Goal: Task Accomplishment & Management: Manage account settings

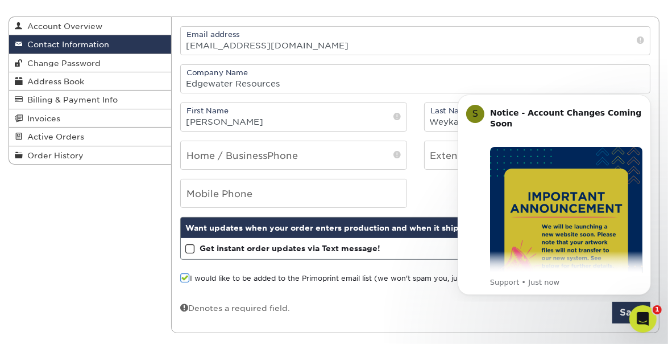
click at [182, 277] on span at bounding box center [185, 277] width 10 height 11
click at [0, 0] on input "I would like to be added to the Primoprint email list (we won't spam you, just …" at bounding box center [0, 0] width 0 height 0
click at [647, 97] on icon "Dismiss notification" at bounding box center [647, 97] width 4 height 4
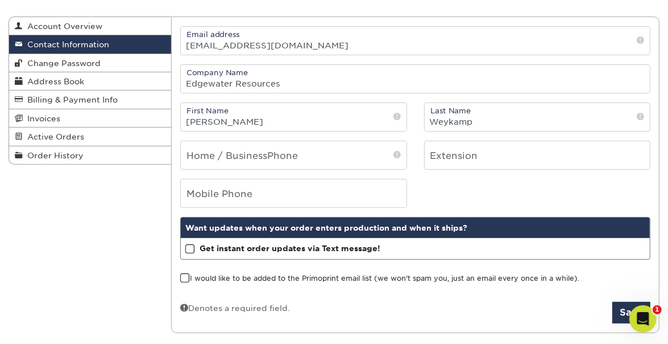
scroll to position [228, 0]
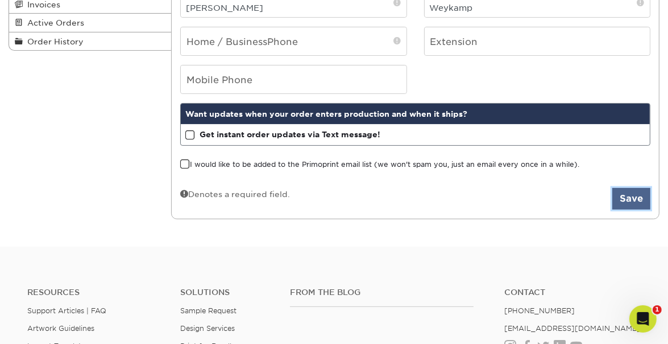
drag, startPoint x: 630, startPoint y: 192, endPoint x: 611, endPoint y: 192, distance: 18.8
click at [630, 192] on button "Save" at bounding box center [632, 199] width 38 height 22
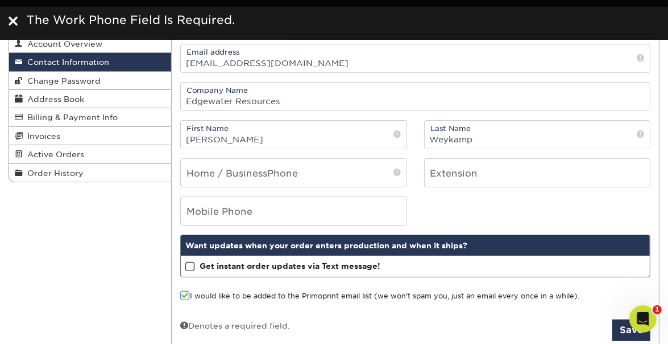
scroll to position [114, 0]
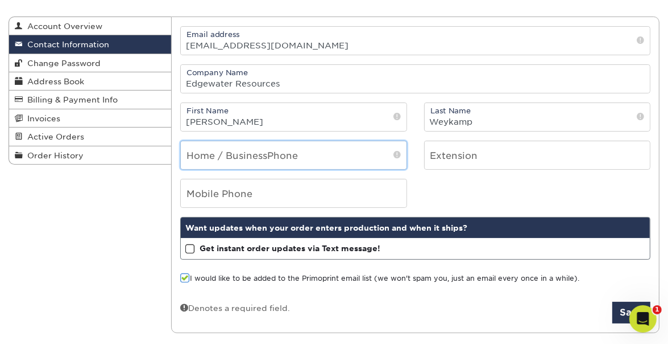
click at [195, 156] on input "tel" at bounding box center [293, 155] width 225 height 28
type input "2694086563"
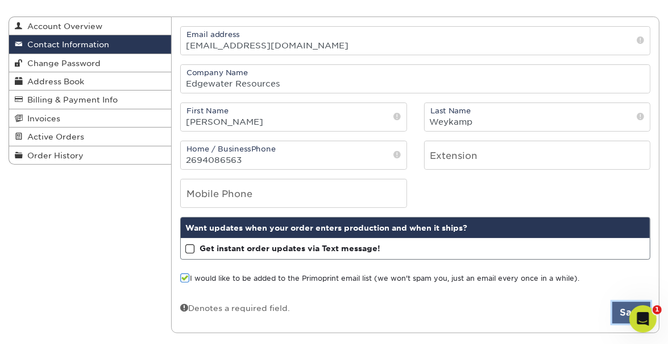
click at [617, 309] on button "Save" at bounding box center [632, 312] width 38 height 22
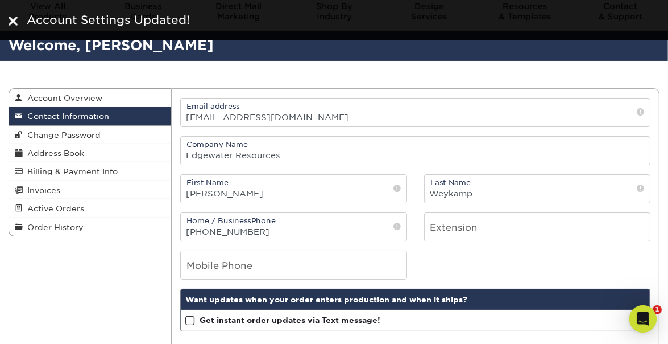
scroll to position [114, 0]
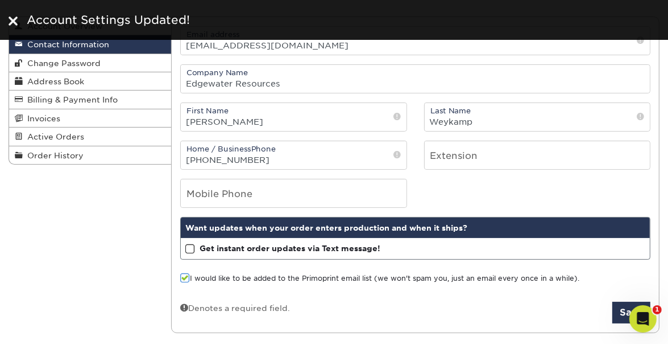
click at [183, 275] on span at bounding box center [185, 277] width 10 height 11
click at [0, 0] on input "I would like to be added to the Primoprint email list (we won't spam you, just …" at bounding box center [0, 0] width 0 height 0
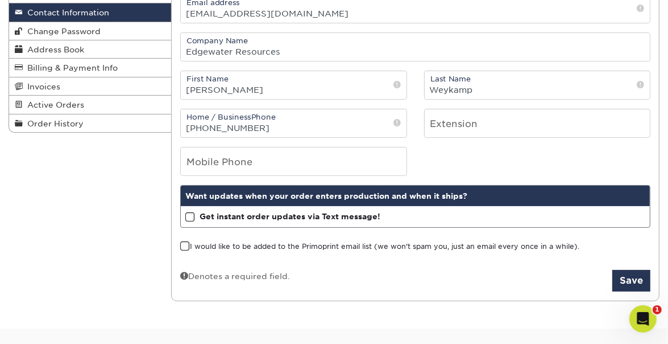
scroll to position [171, 0]
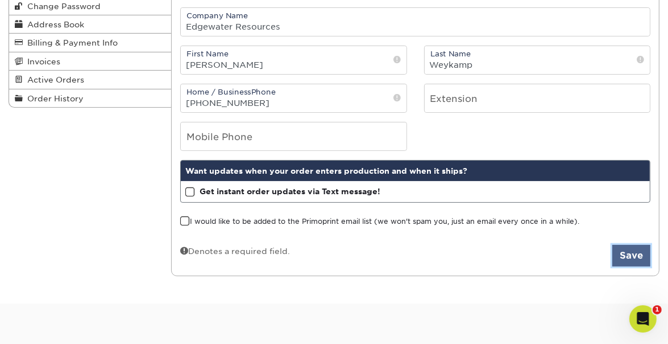
click at [641, 257] on button "Save" at bounding box center [632, 256] width 38 height 22
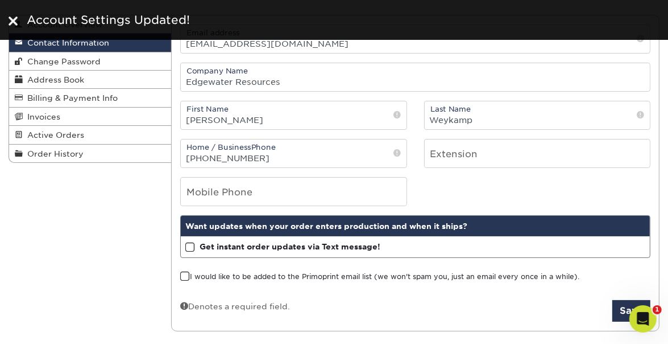
scroll to position [171, 0]
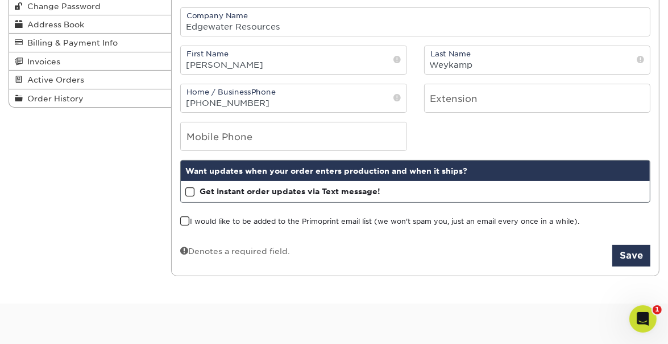
click at [551, 300] on div "Contact Information Account Overview Contact Information Change Password Addres…" at bounding box center [334, 117] width 668 height 371
